Goal: Information Seeking & Learning: Learn about a topic

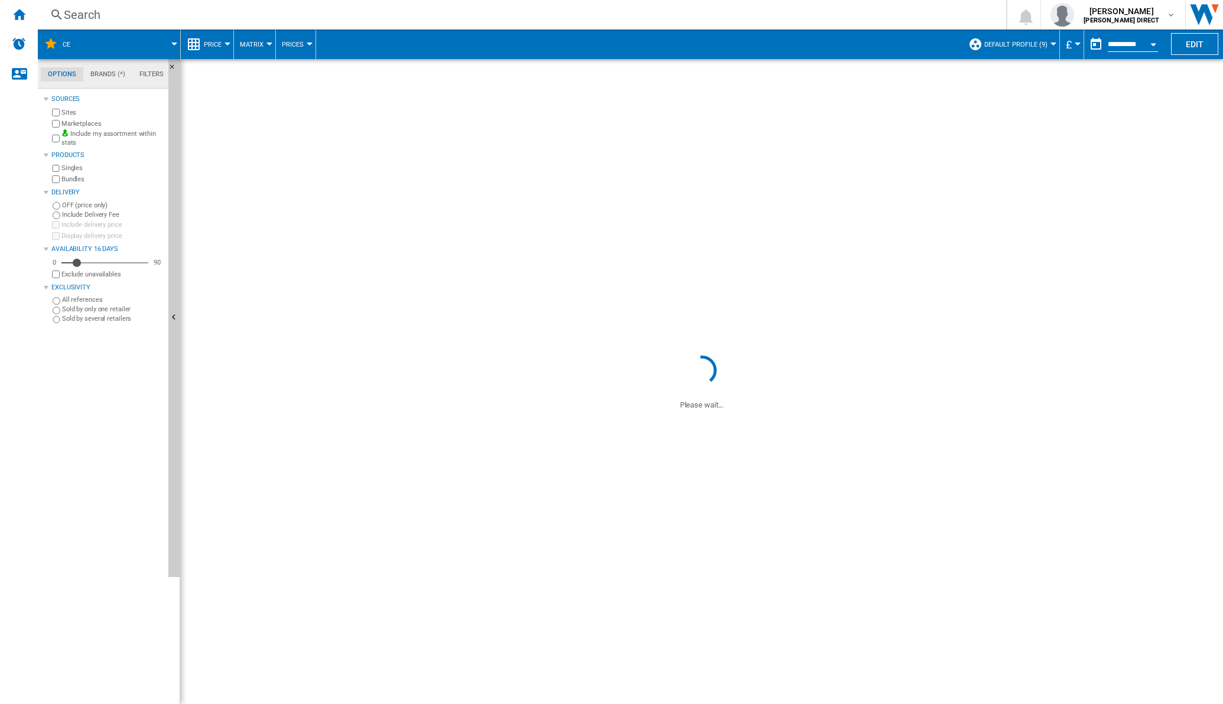
click at [268, 44] on div at bounding box center [269, 44] width 6 height 3
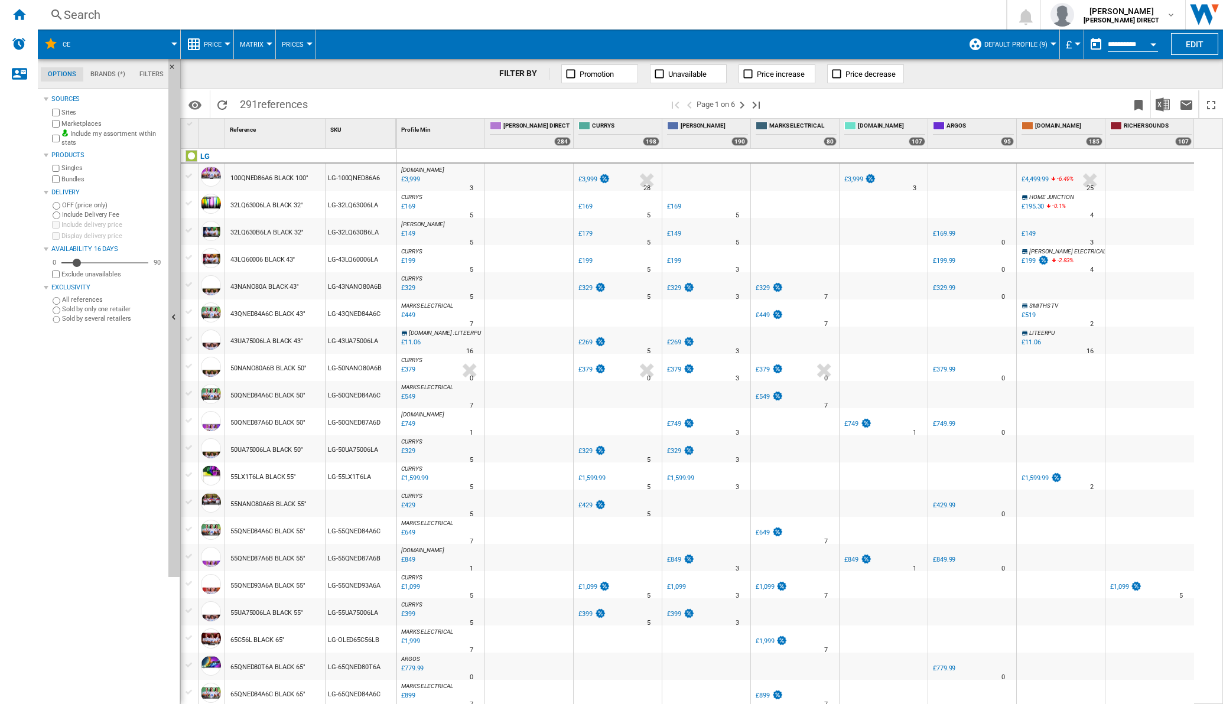
click at [263, 46] on md-backdrop at bounding box center [611, 352] width 1223 height 704
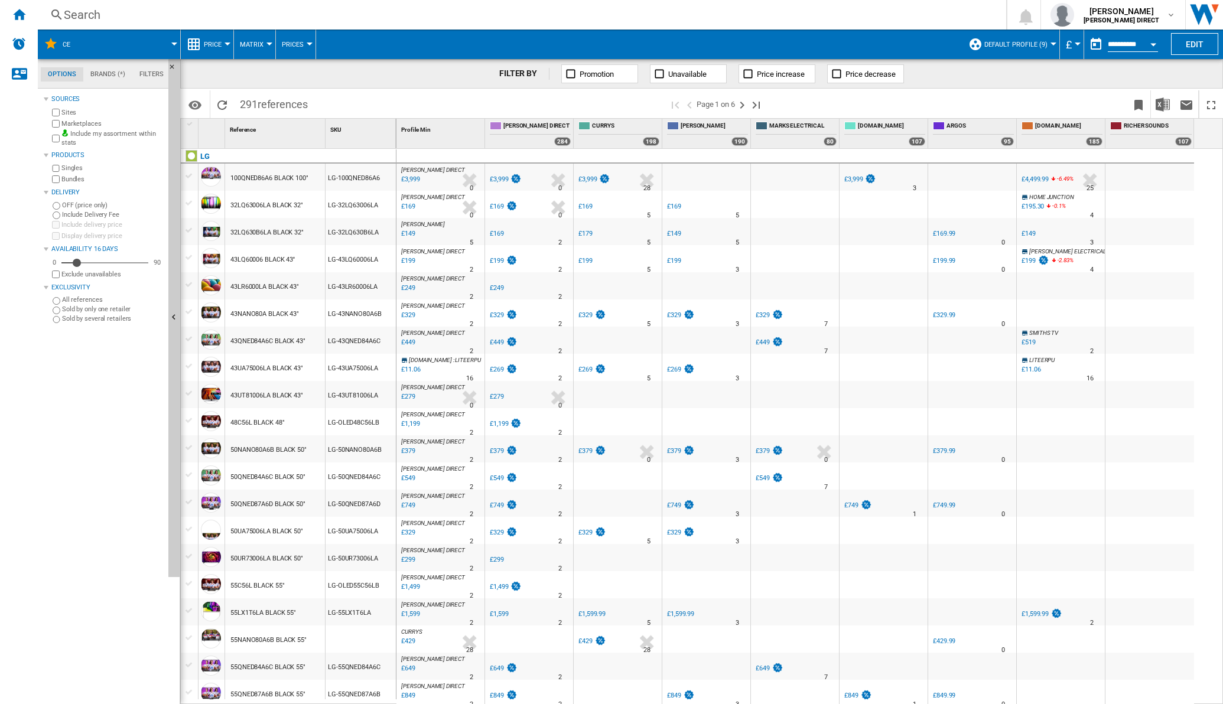
click at [267, 42] on md-backdrop at bounding box center [611, 352] width 1223 height 704
click at [266, 38] on md-backdrop at bounding box center [611, 352] width 1223 height 704
click at [266, 41] on md-backdrop at bounding box center [611, 352] width 1223 height 704
click at [266, 45] on md-backdrop at bounding box center [611, 352] width 1223 height 704
click at [265, 47] on button "Matrix" at bounding box center [255, 45] width 30 height 30
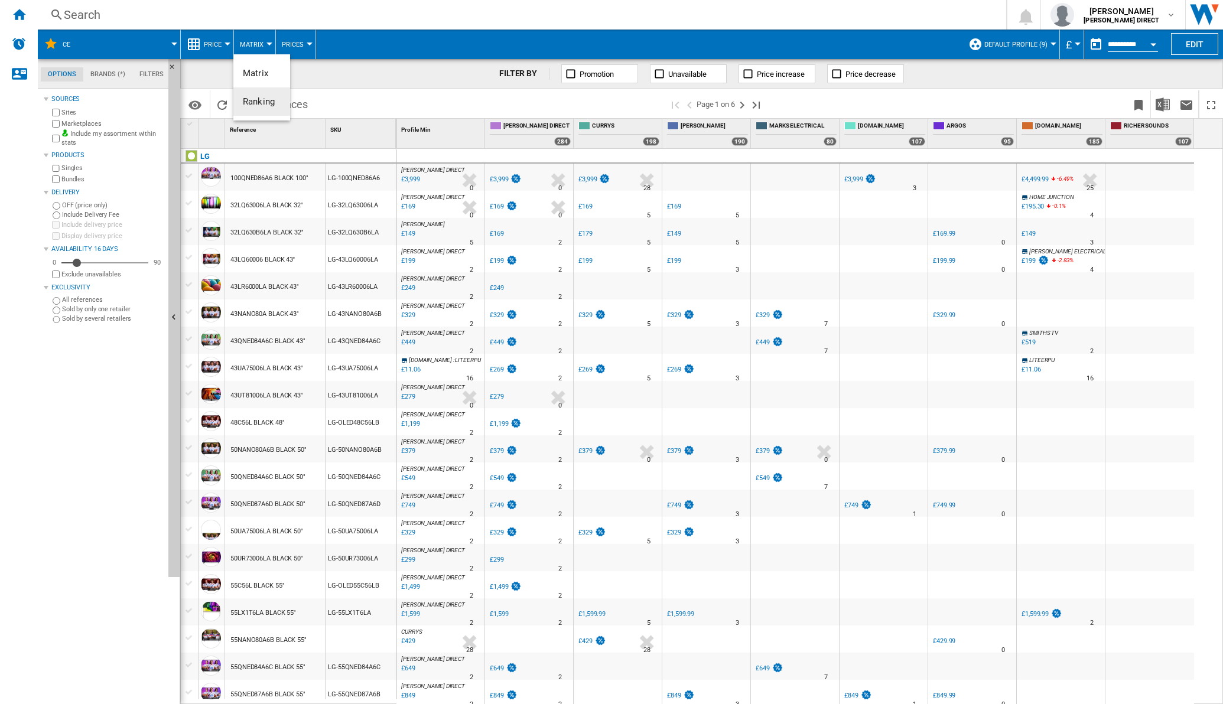
click at [260, 102] on span "Ranking" at bounding box center [259, 101] width 32 height 11
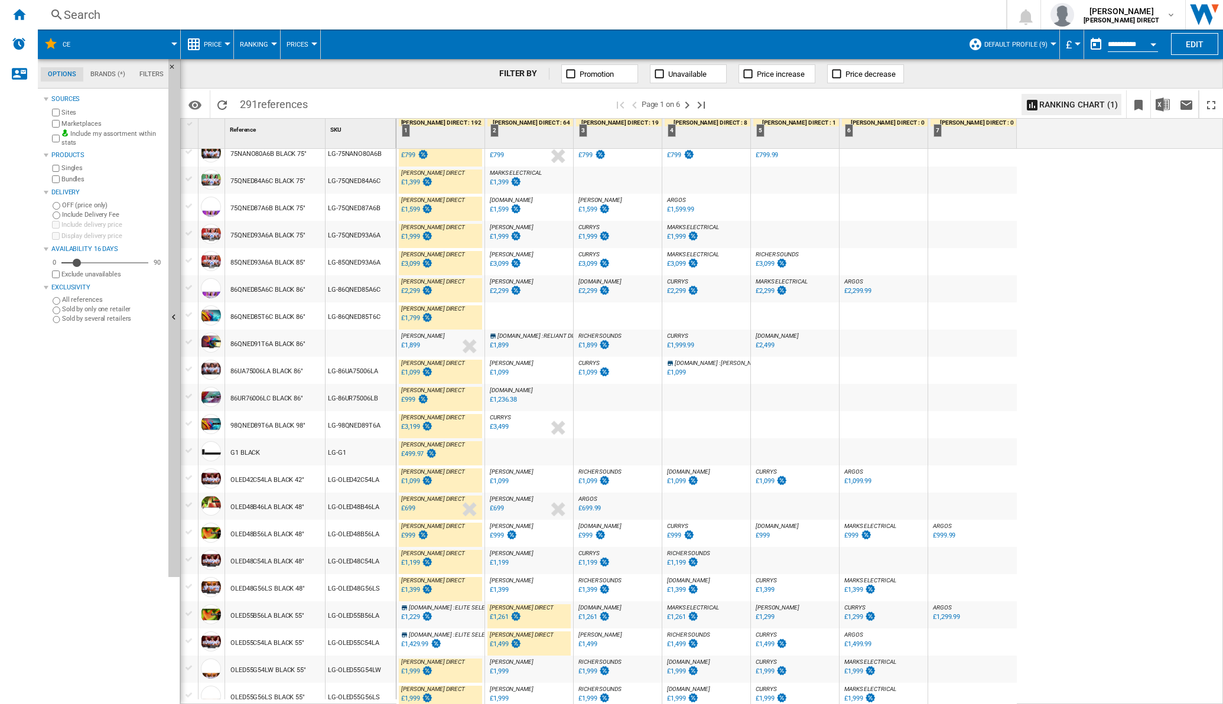
scroll to position [816, 0]
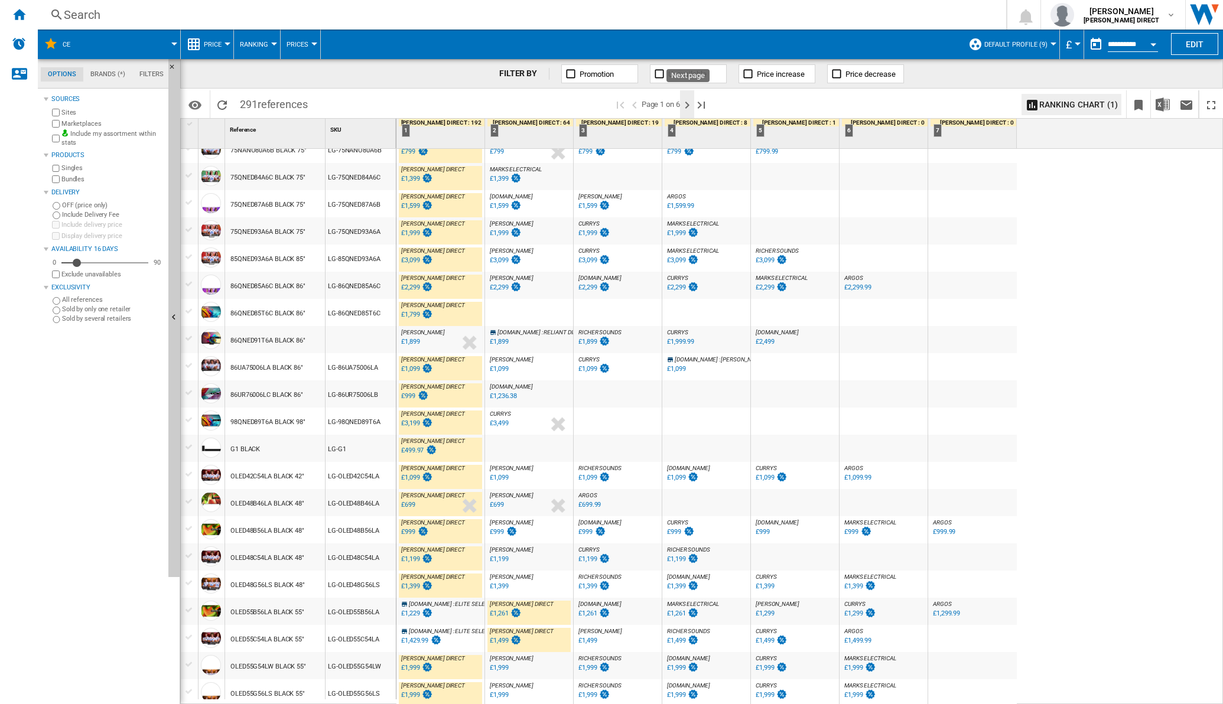
click at [688, 103] on ng-md-icon "Next page" at bounding box center [687, 105] width 14 height 14
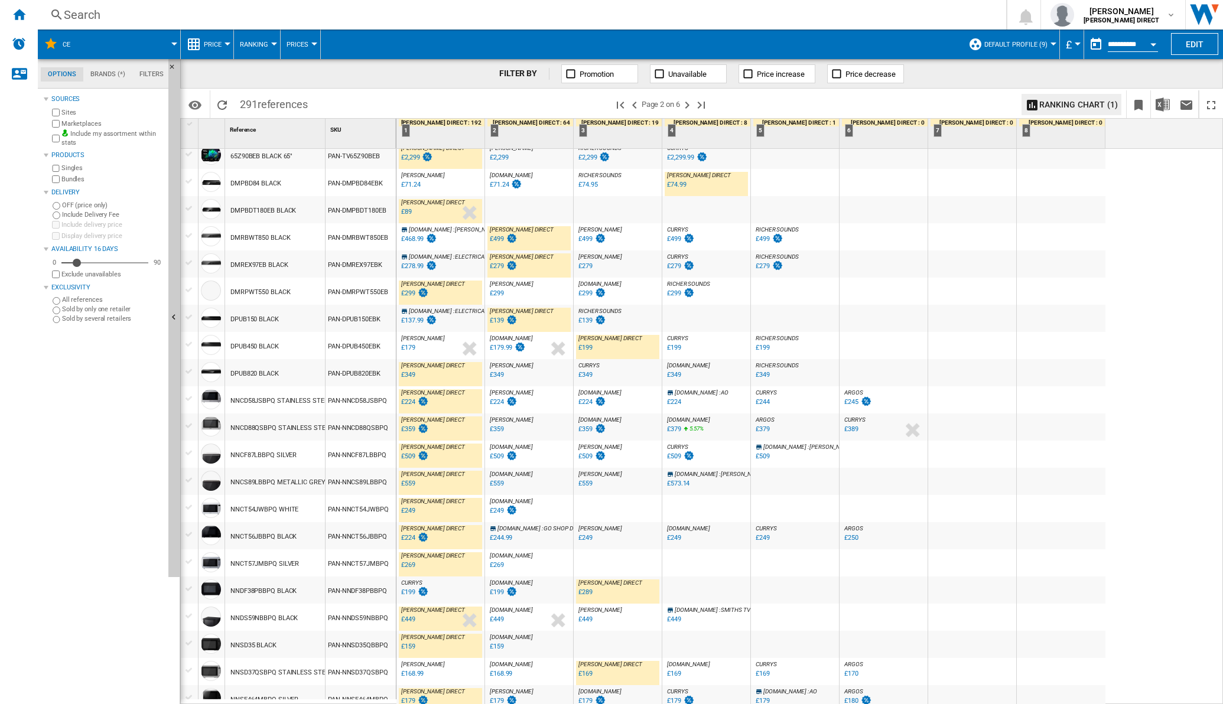
scroll to position [830, 0]
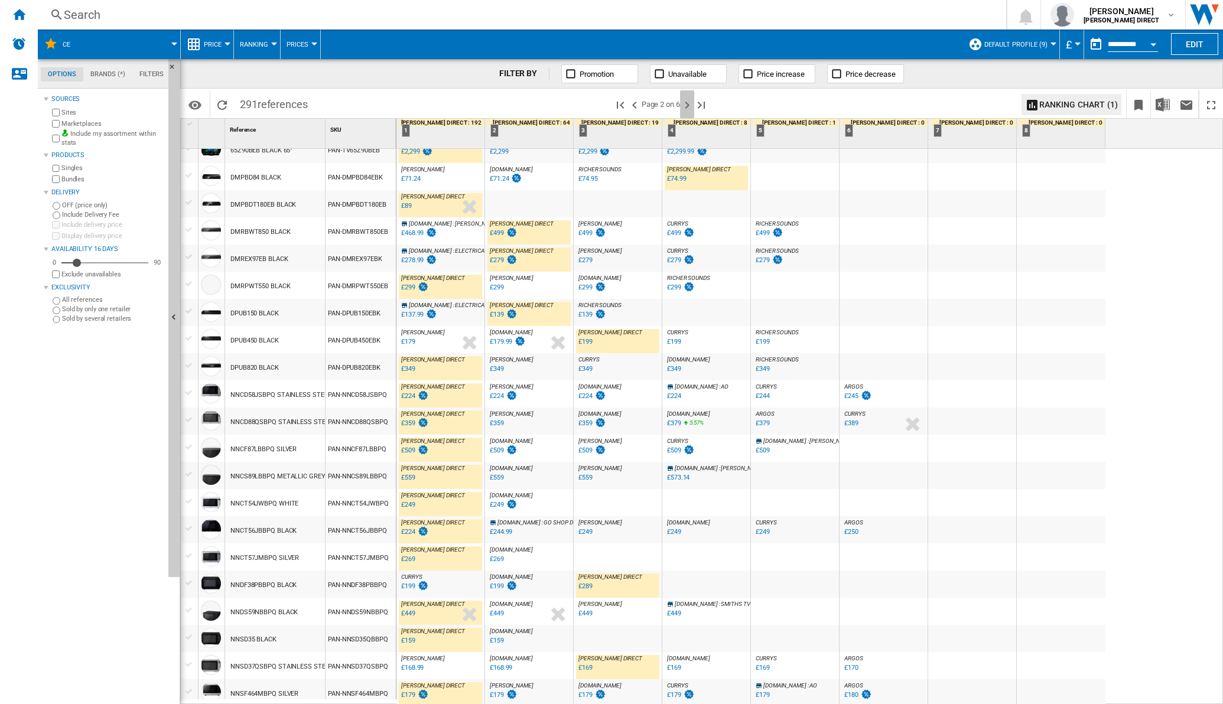
click at [694, 103] on ng-md-icon "Next page" at bounding box center [687, 105] width 14 height 14
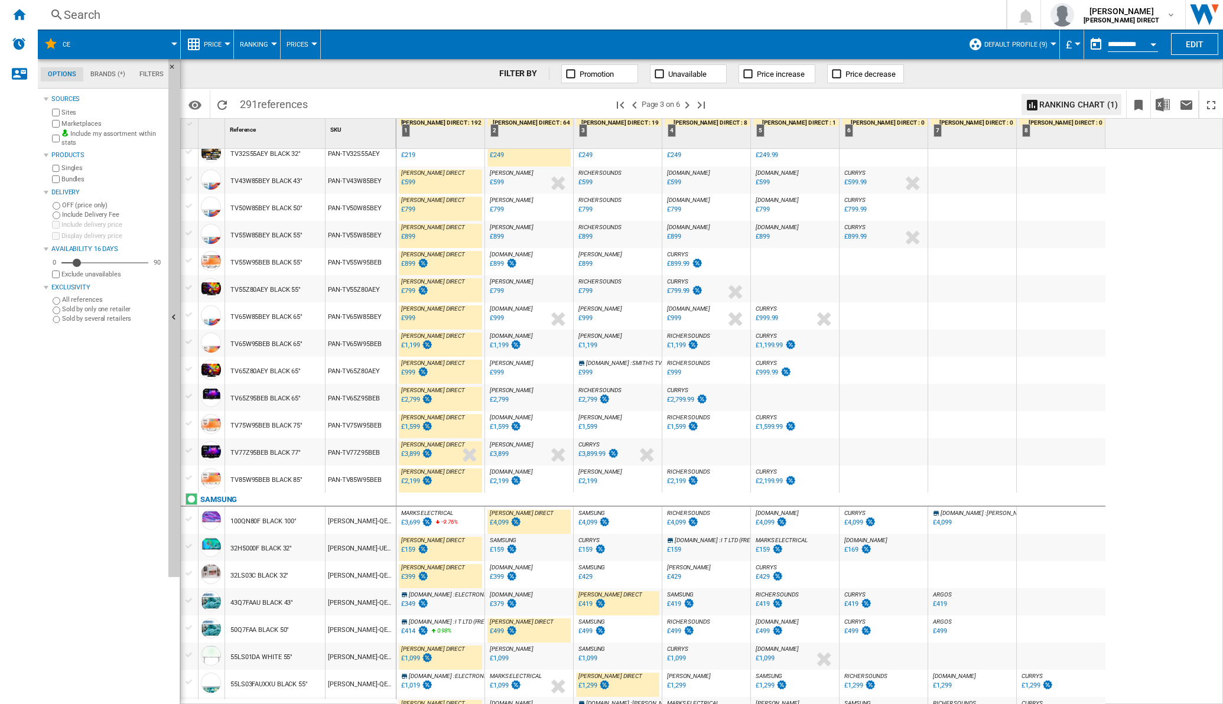
scroll to position [830, 0]
